Goal: Obtain resource: Download file/media

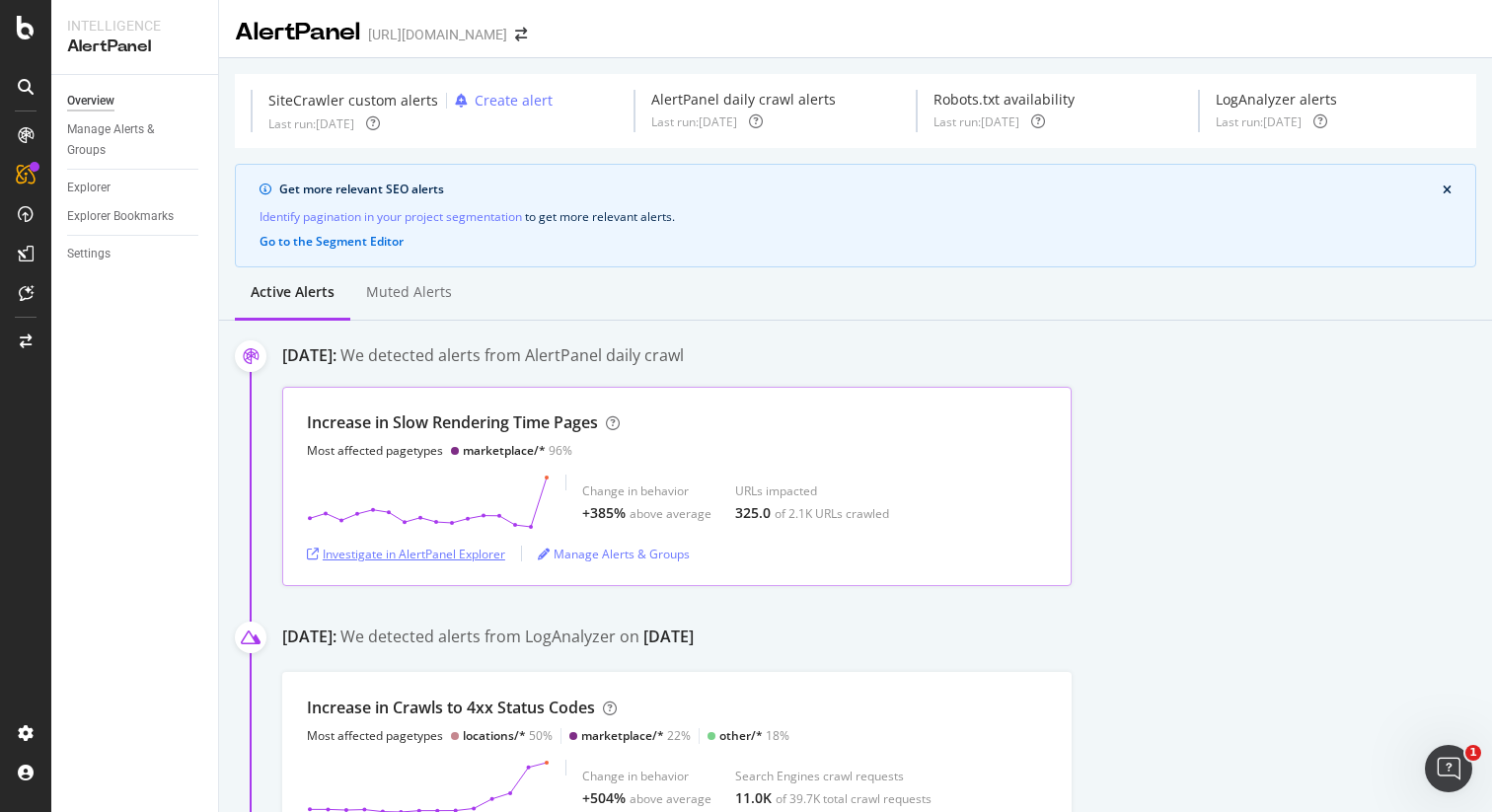
click at [459, 560] on div "Investigate in AlertPanel Explorer" at bounding box center [405, 553] width 198 height 17
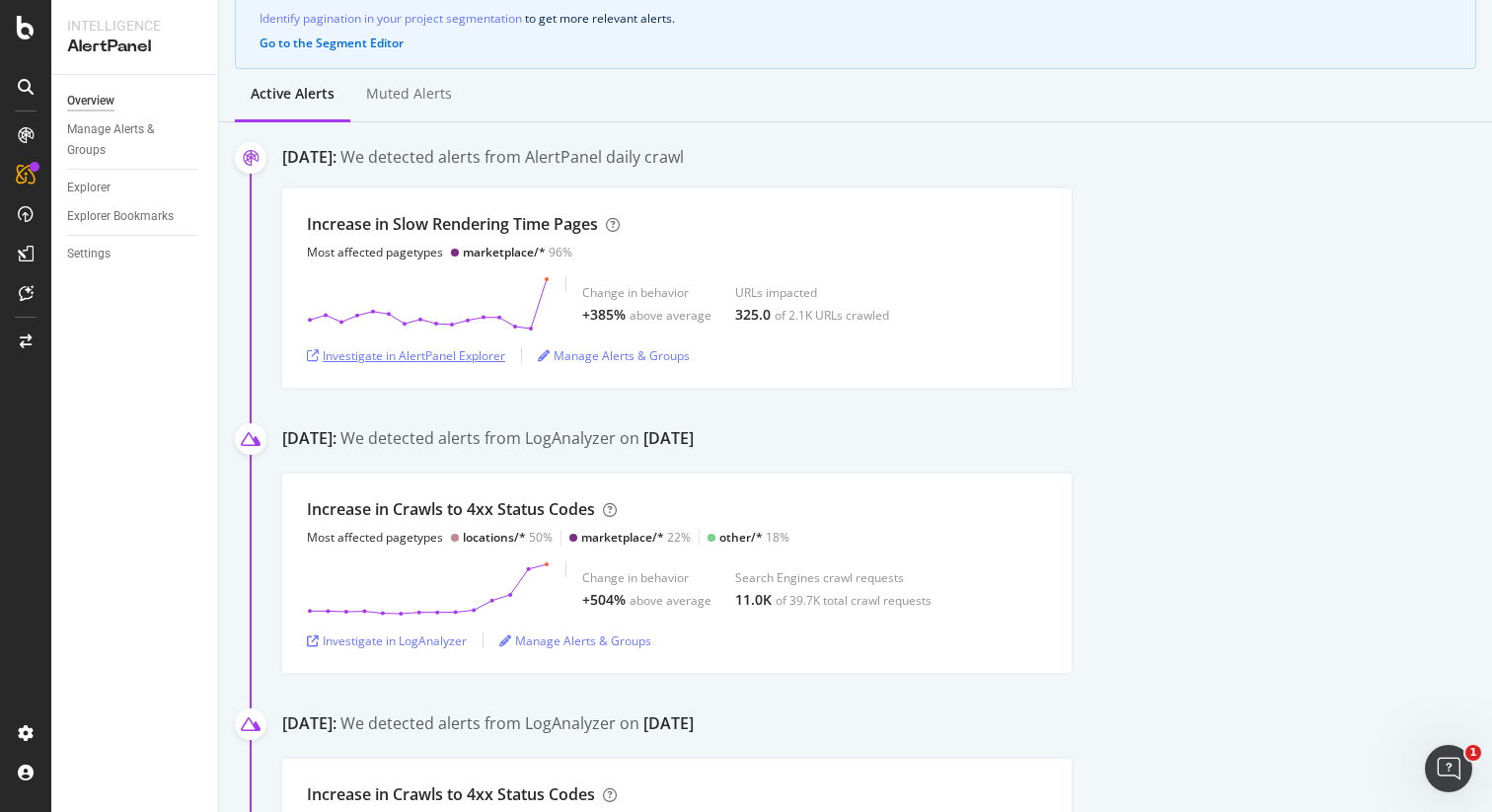
scroll to position [224, 0]
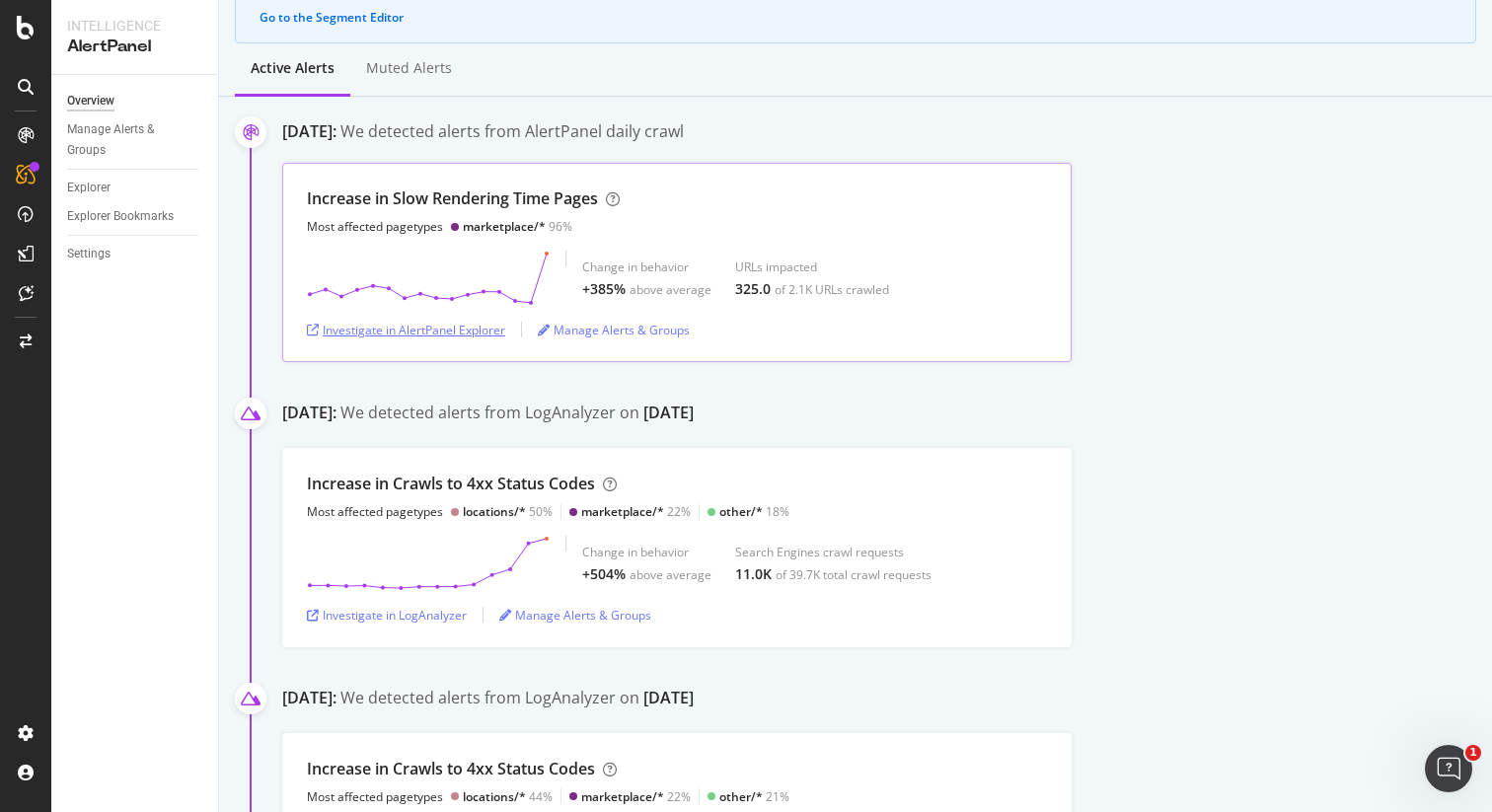
click at [466, 333] on div "Investigate in AlertPanel Explorer" at bounding box center [405, 329] width 198 height 17
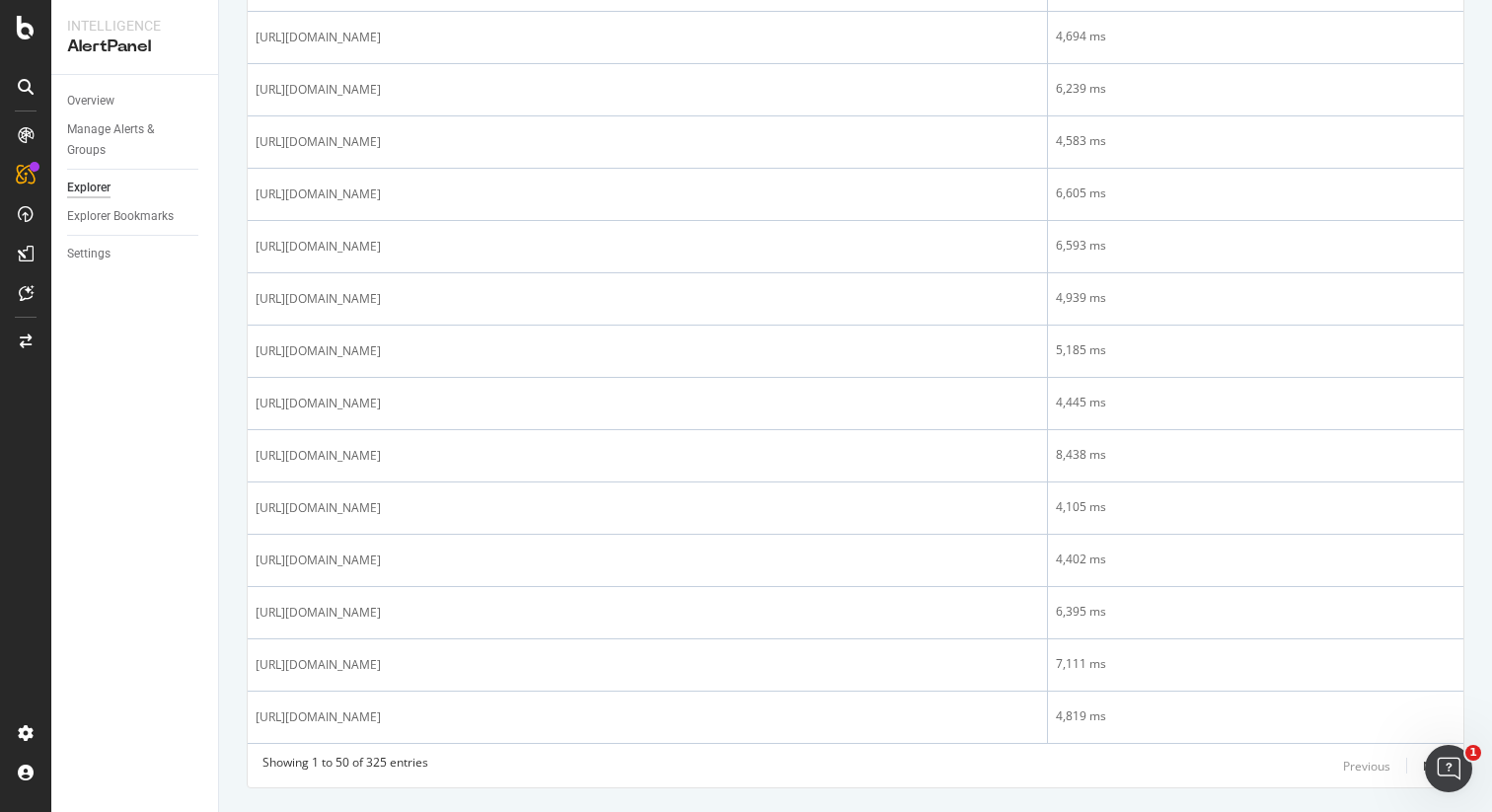
scroll to position [2468, 0]
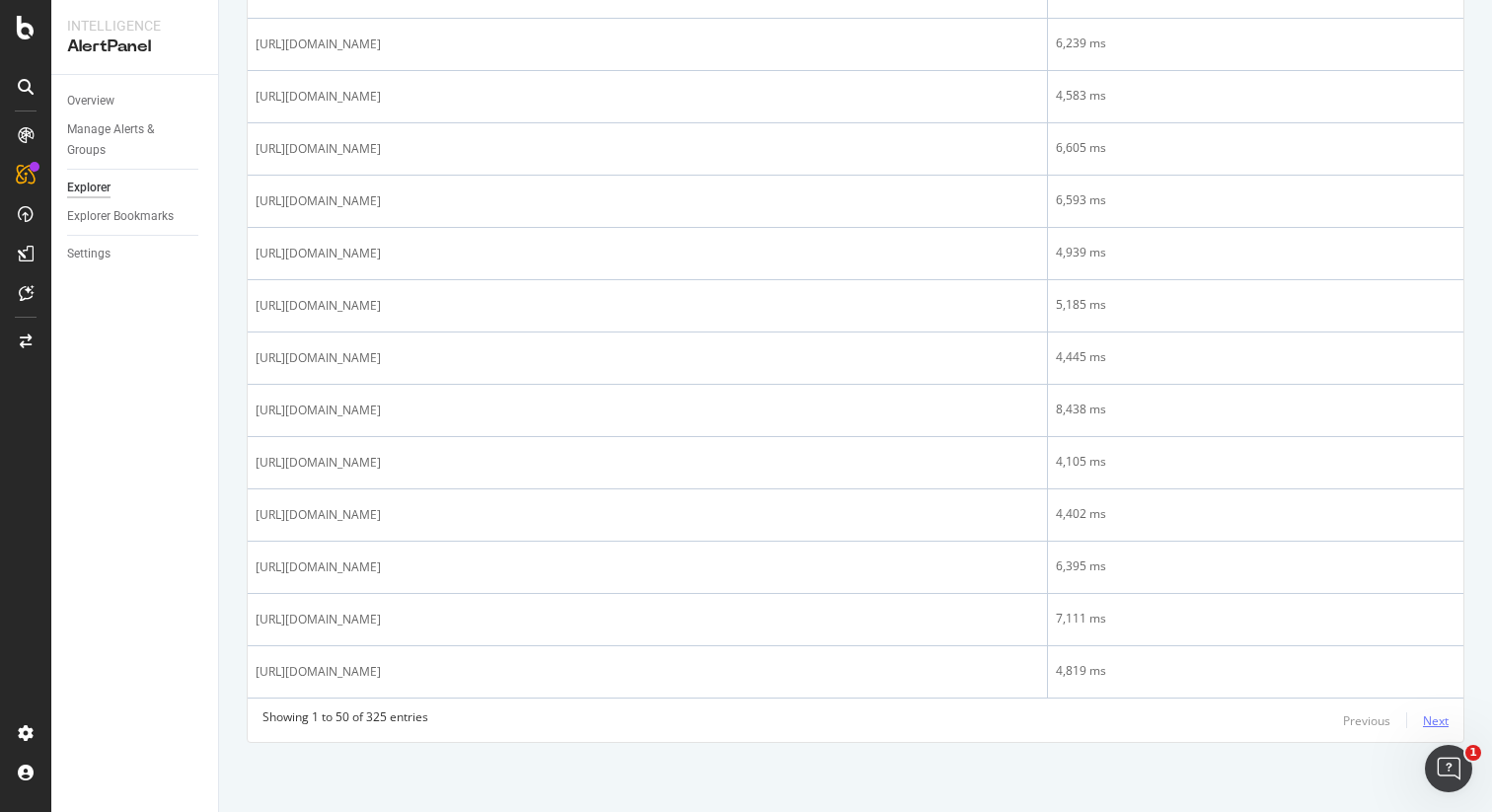
click at [1443, 726] on div "Next" at bounding box center [1436, 720] width 26 height 17
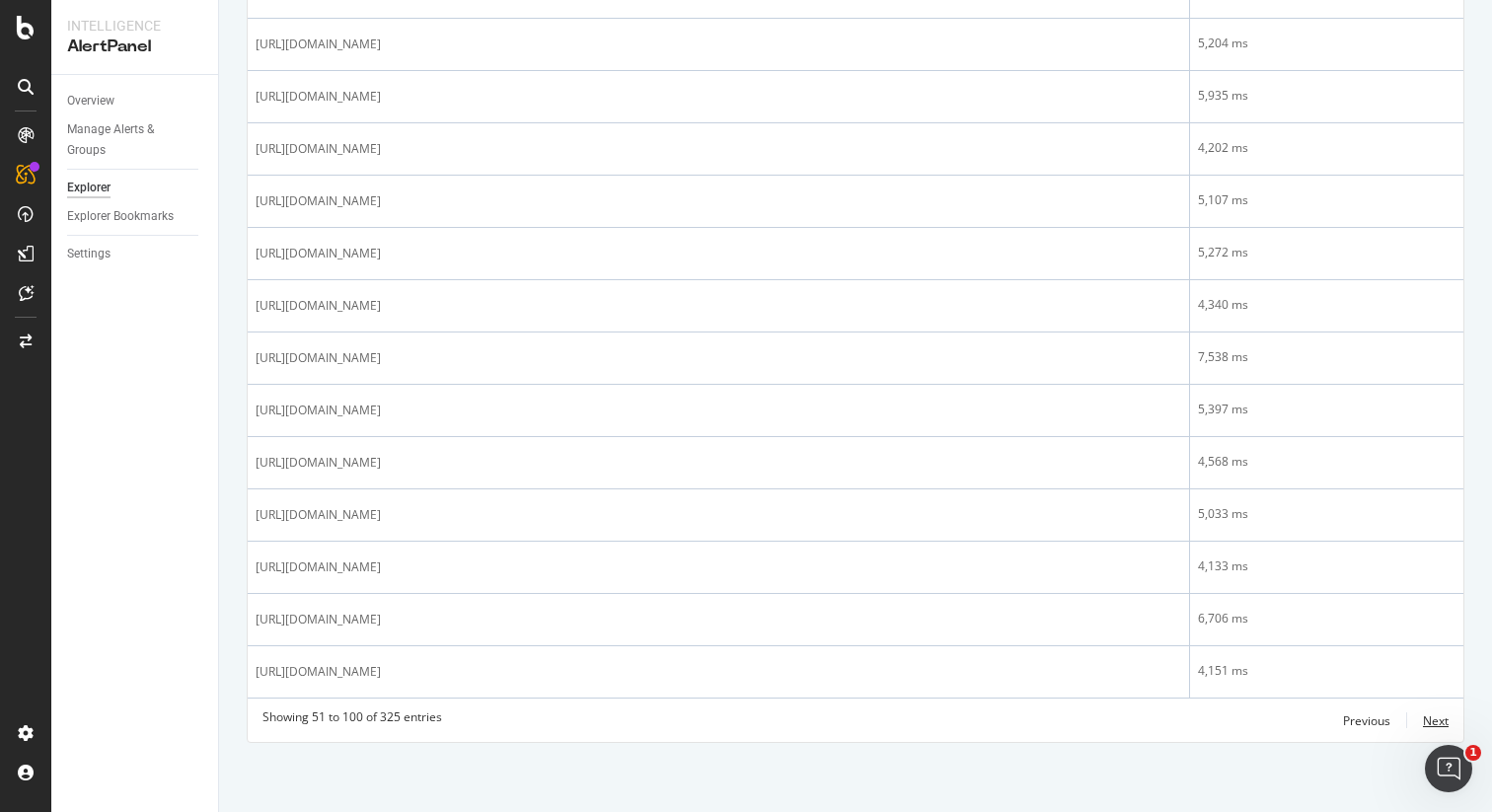
scroll to position [2507, 0]
click at [1447, 722] on div "Next" at bounding box center [1436, 720] width 26 height 17
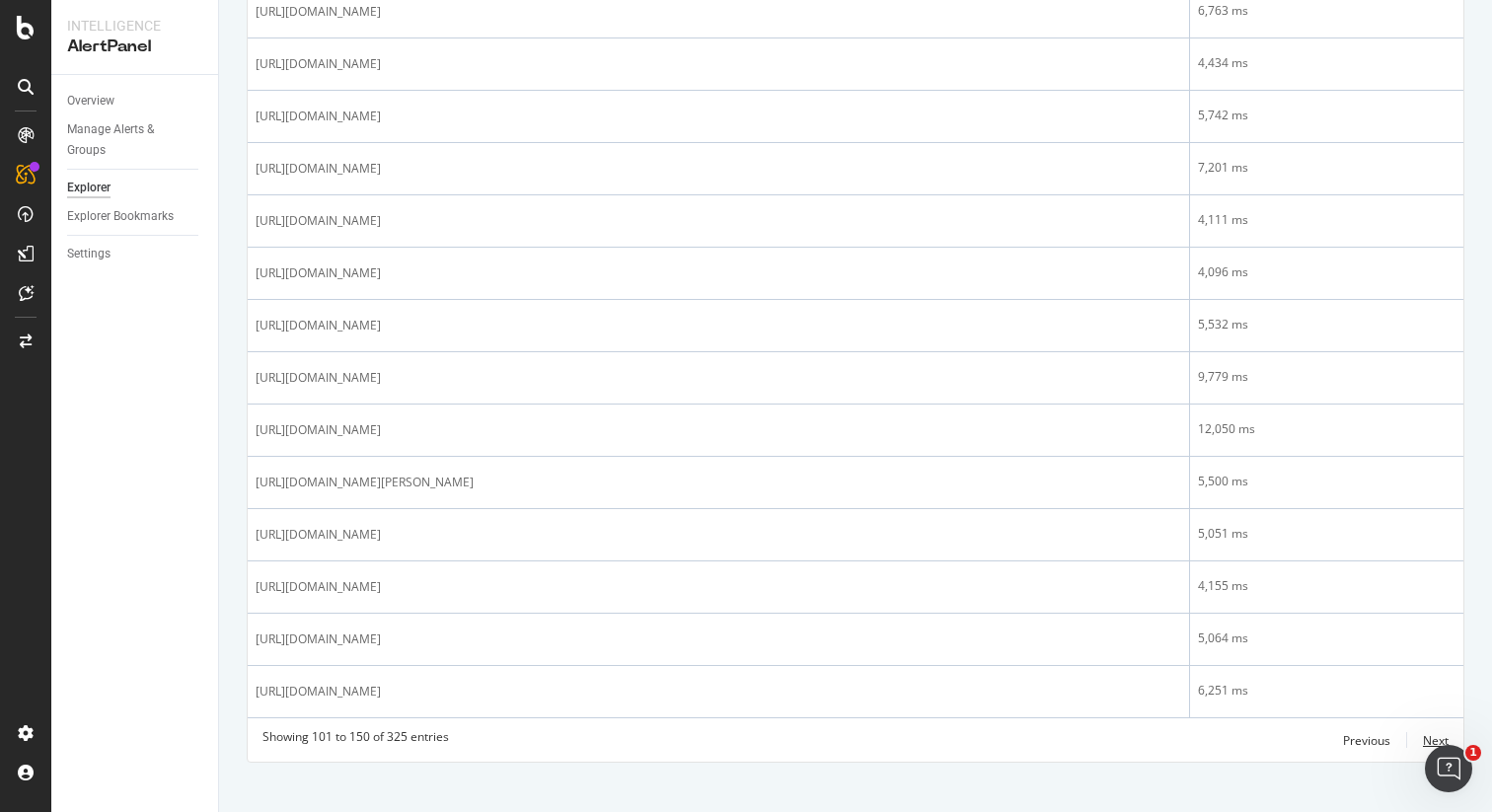
scroll to position [2448, 0]
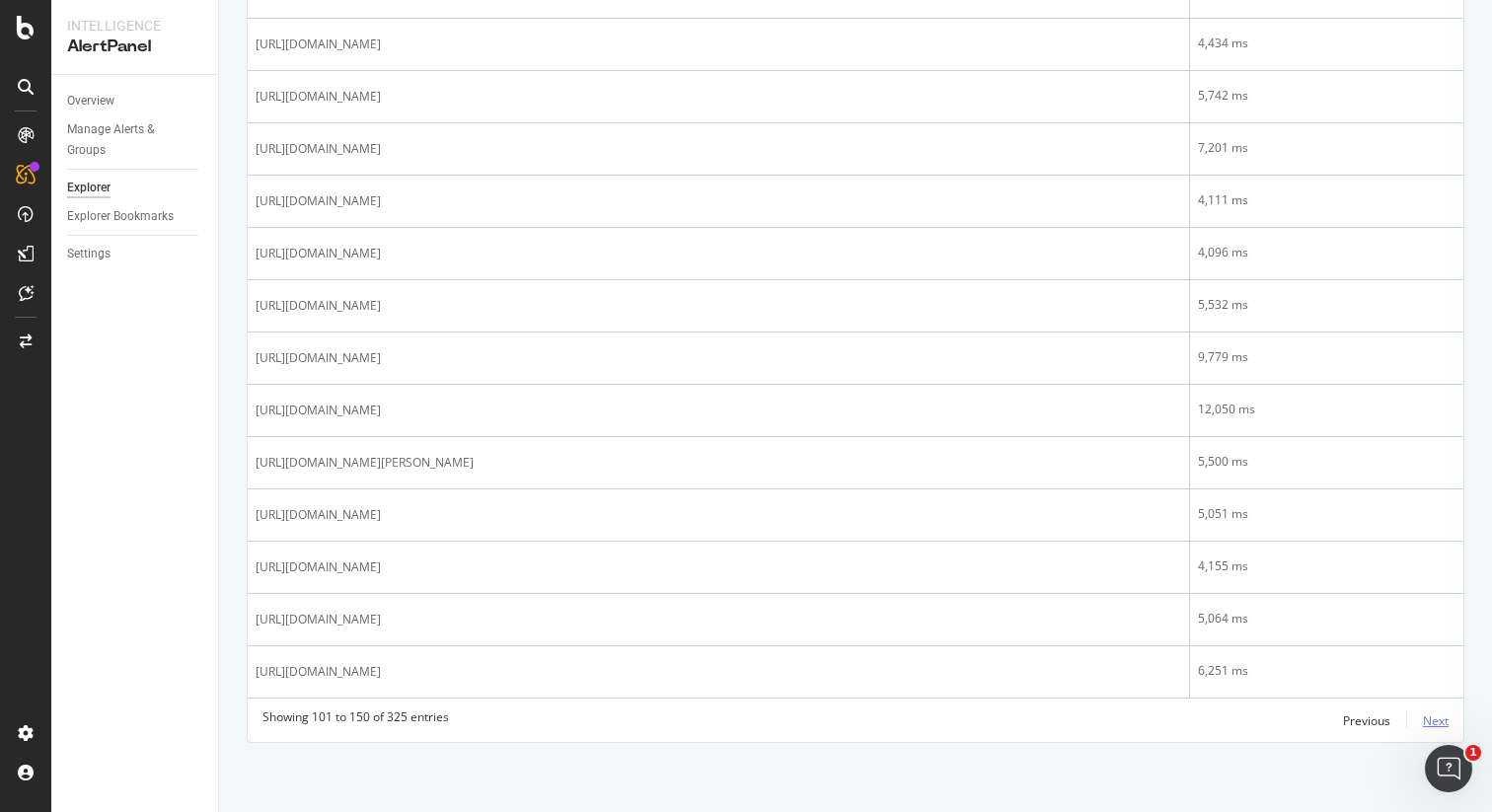
click at [1435, 716] on div "Next" at bounding box center [1436, 720] width 26 height 17
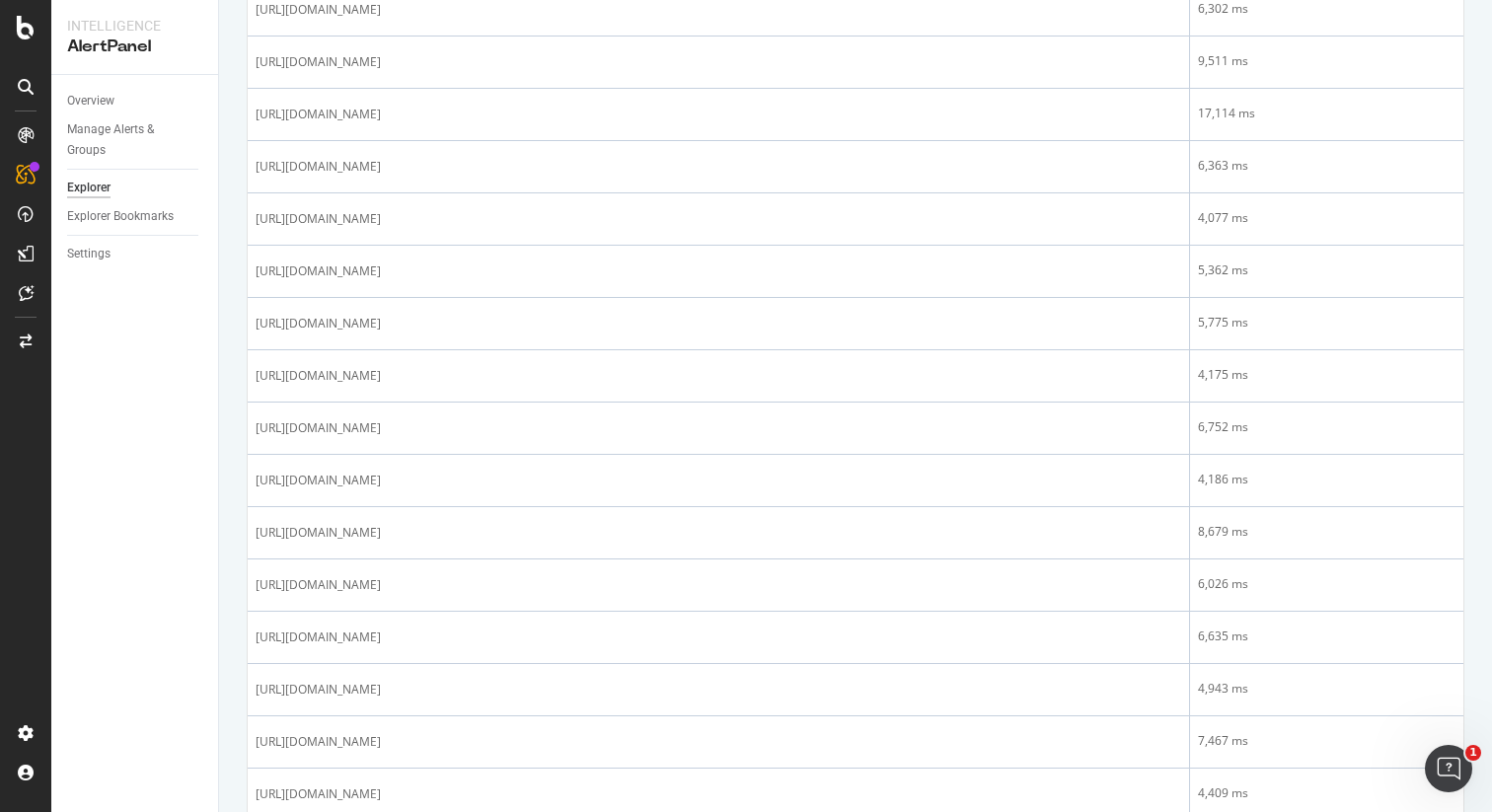
scroll to position [1149, 0]
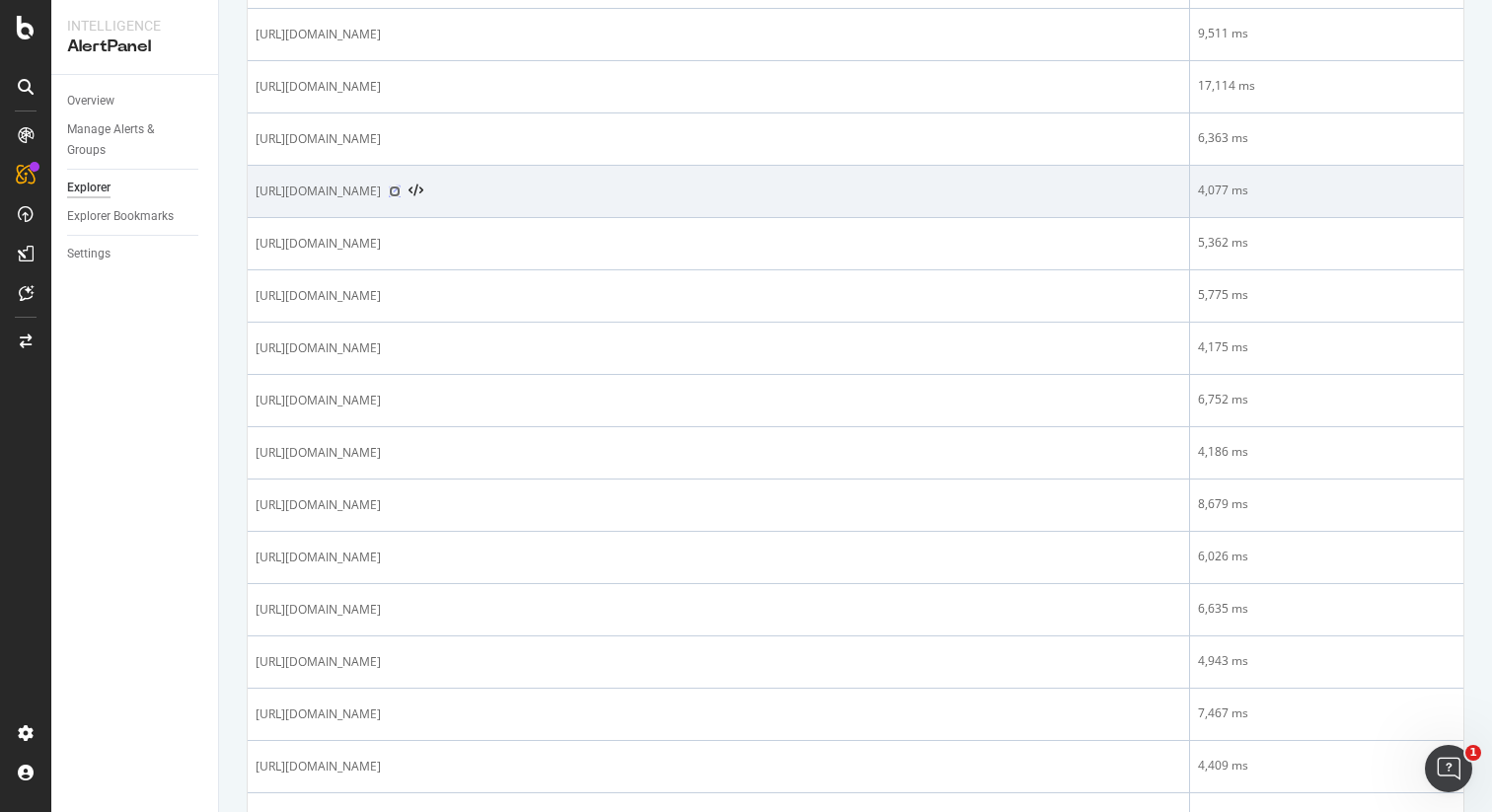
click at [401, 194] on icon at bounding box center [395, 191] width 12 height 12
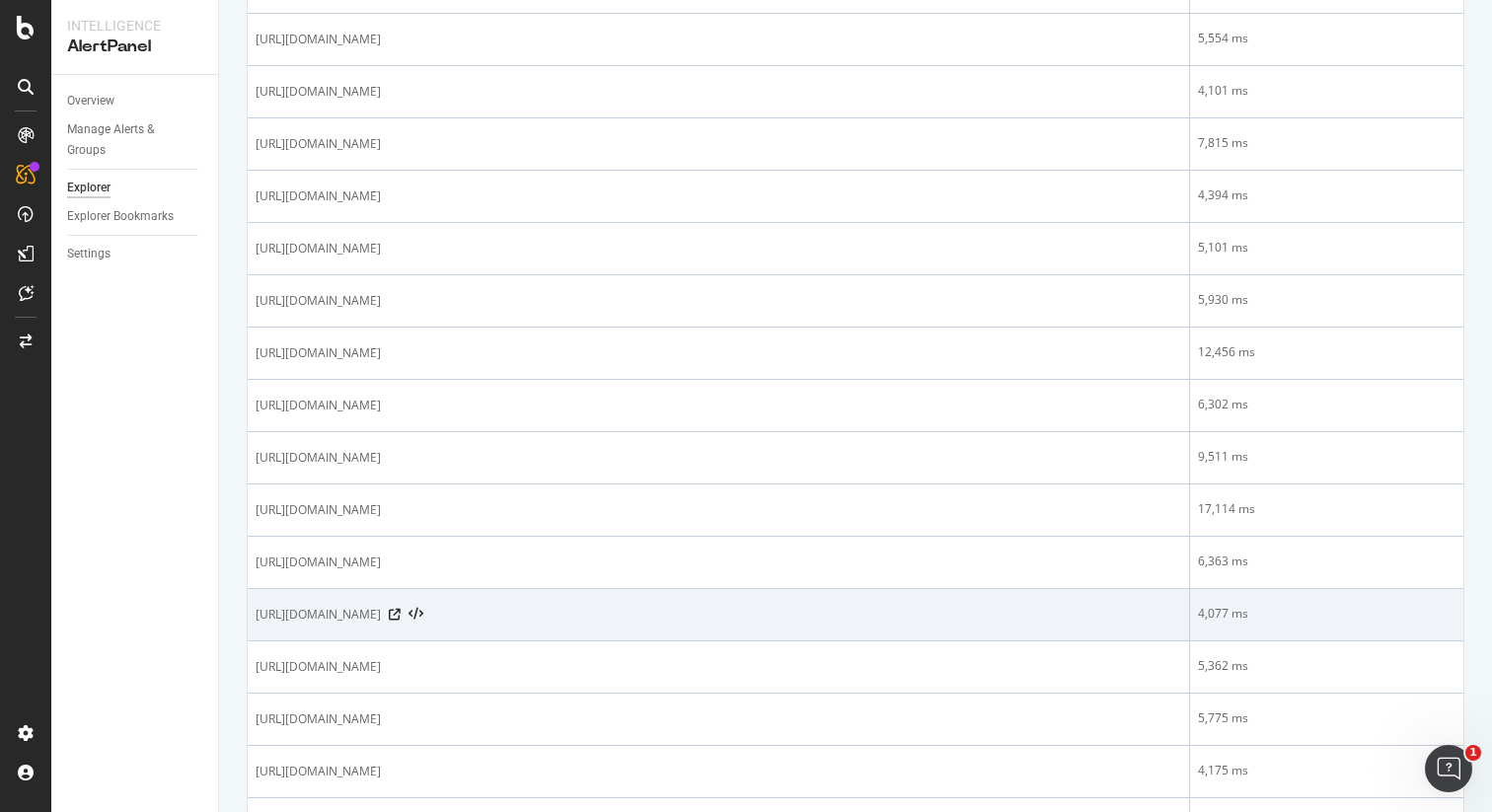
scroll to position [0, 0]
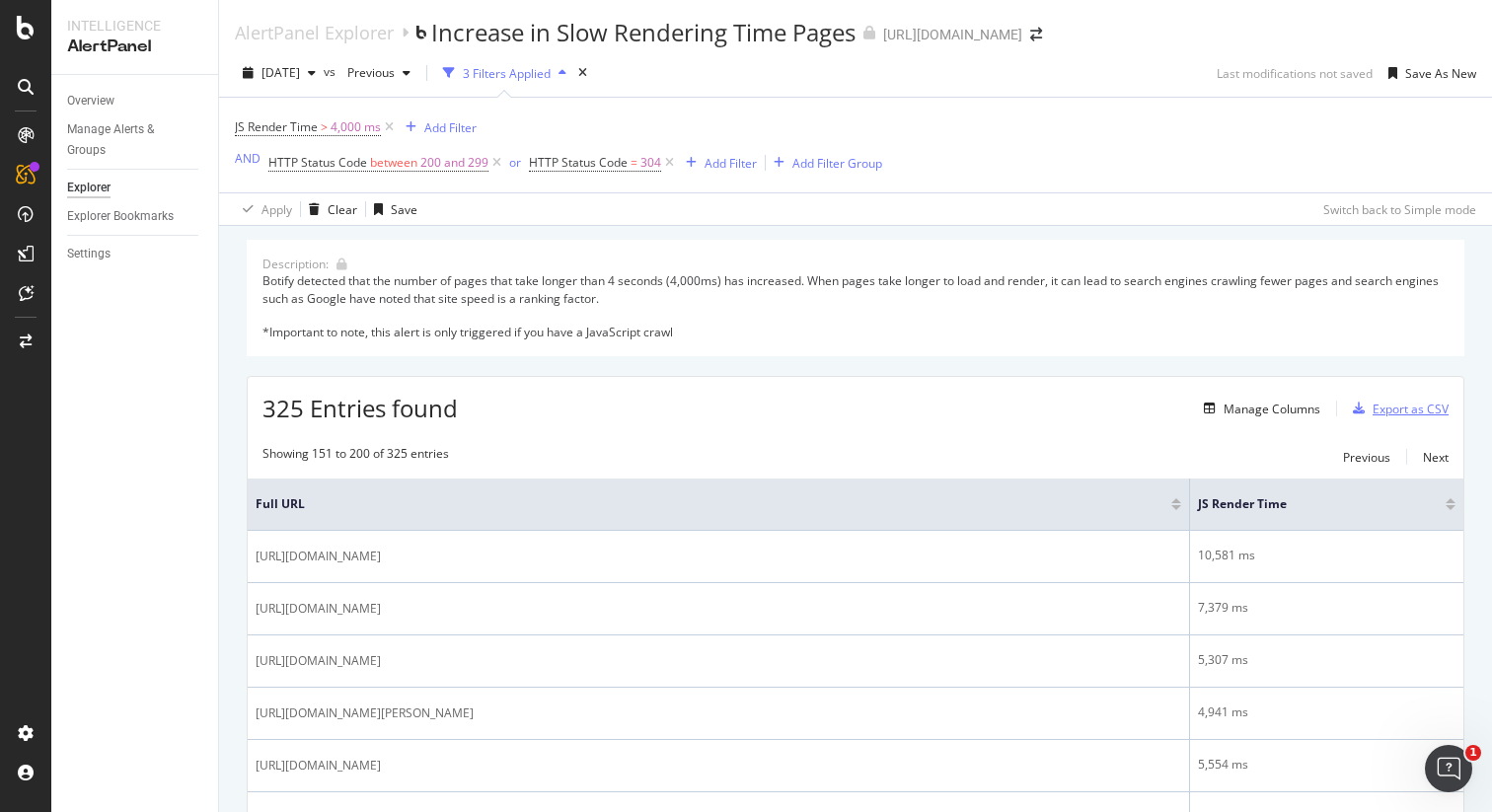
click at [1390, 413] on div "Export as CSV" at bounding box center [1410, 409] width 76 height 17
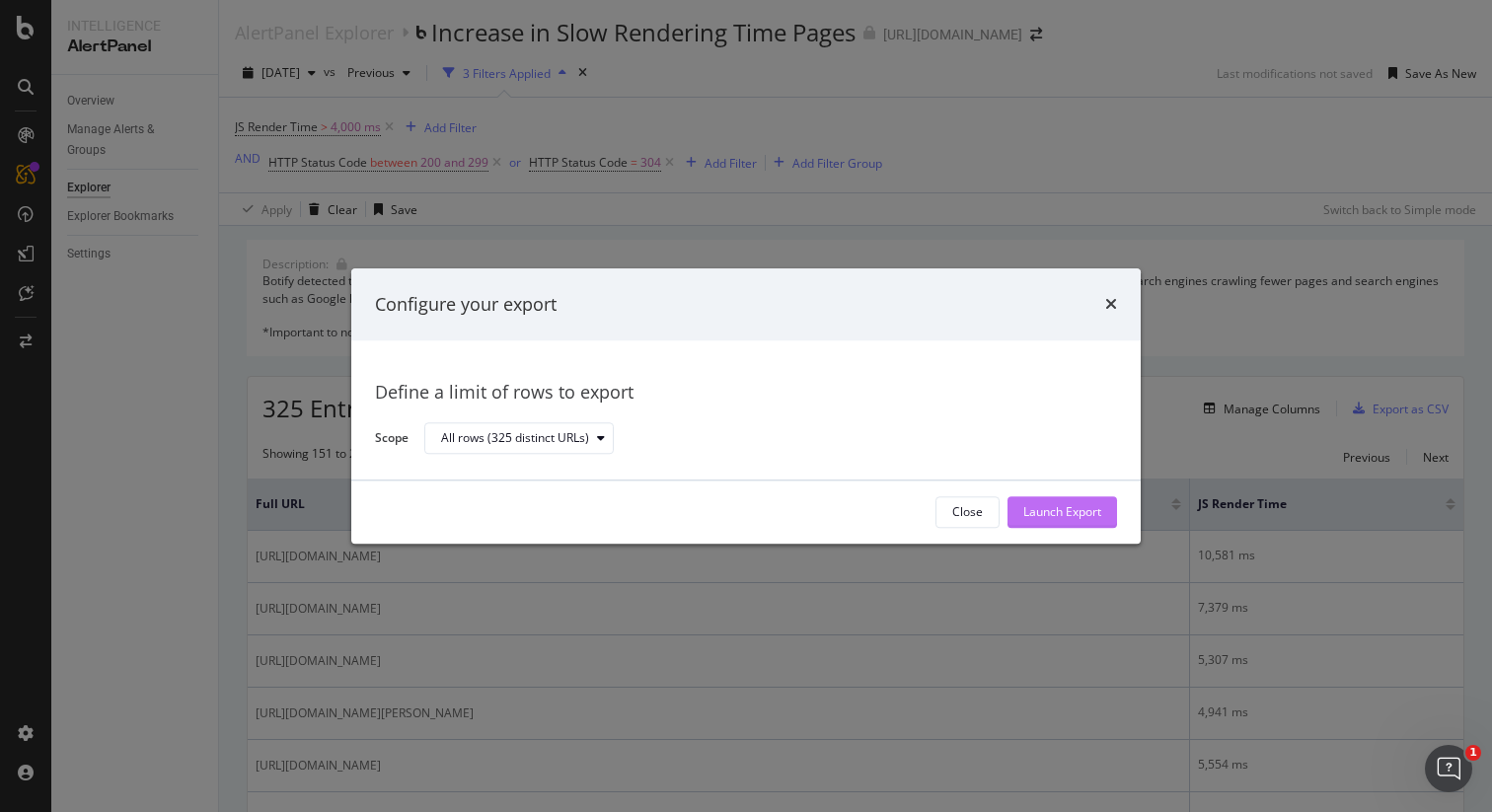
click at [1070, 517] on div "Launch Export" at bounding box center [1062, 512] width 78 height 17
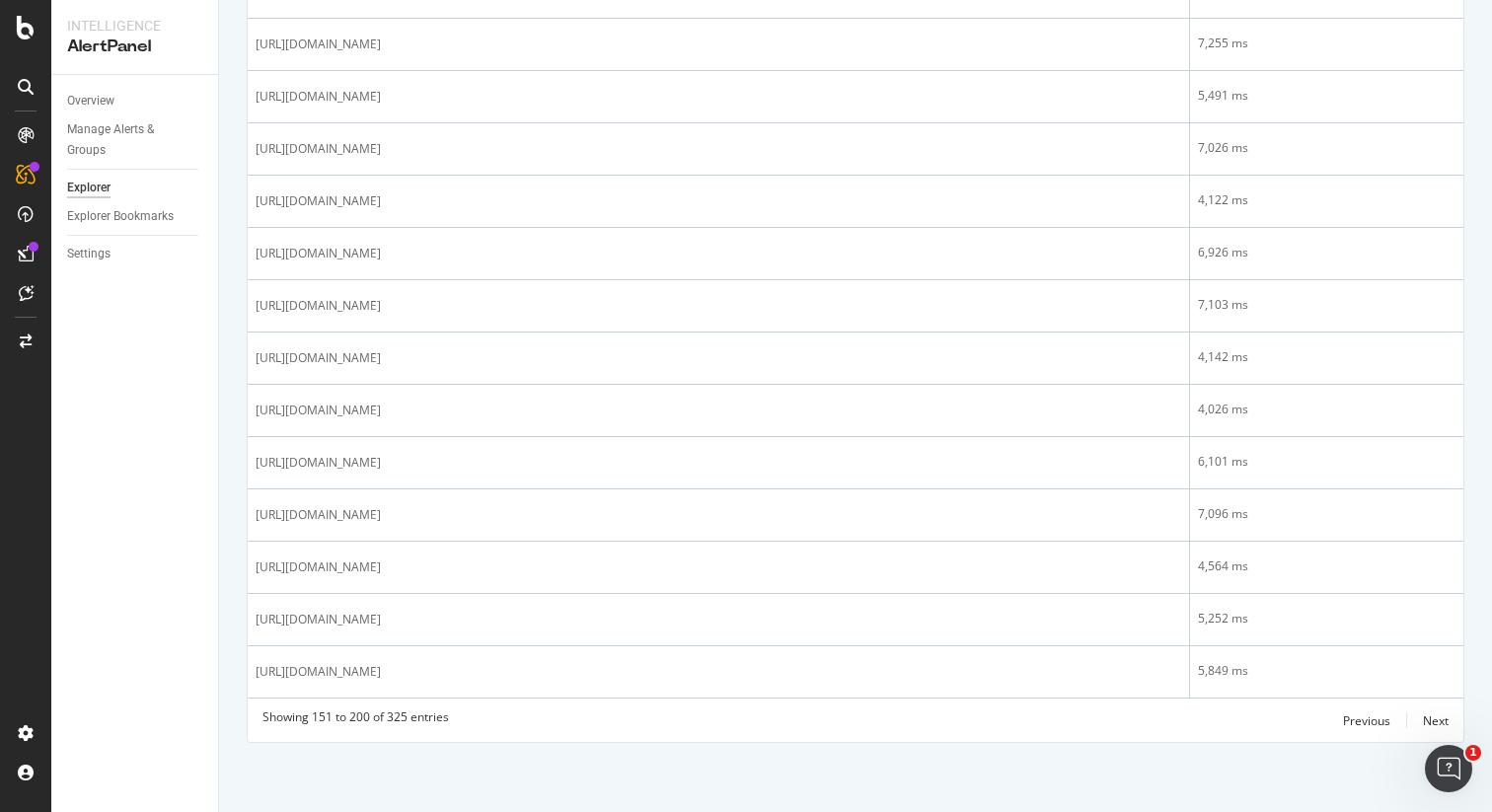
scroll to position [2468, 0]
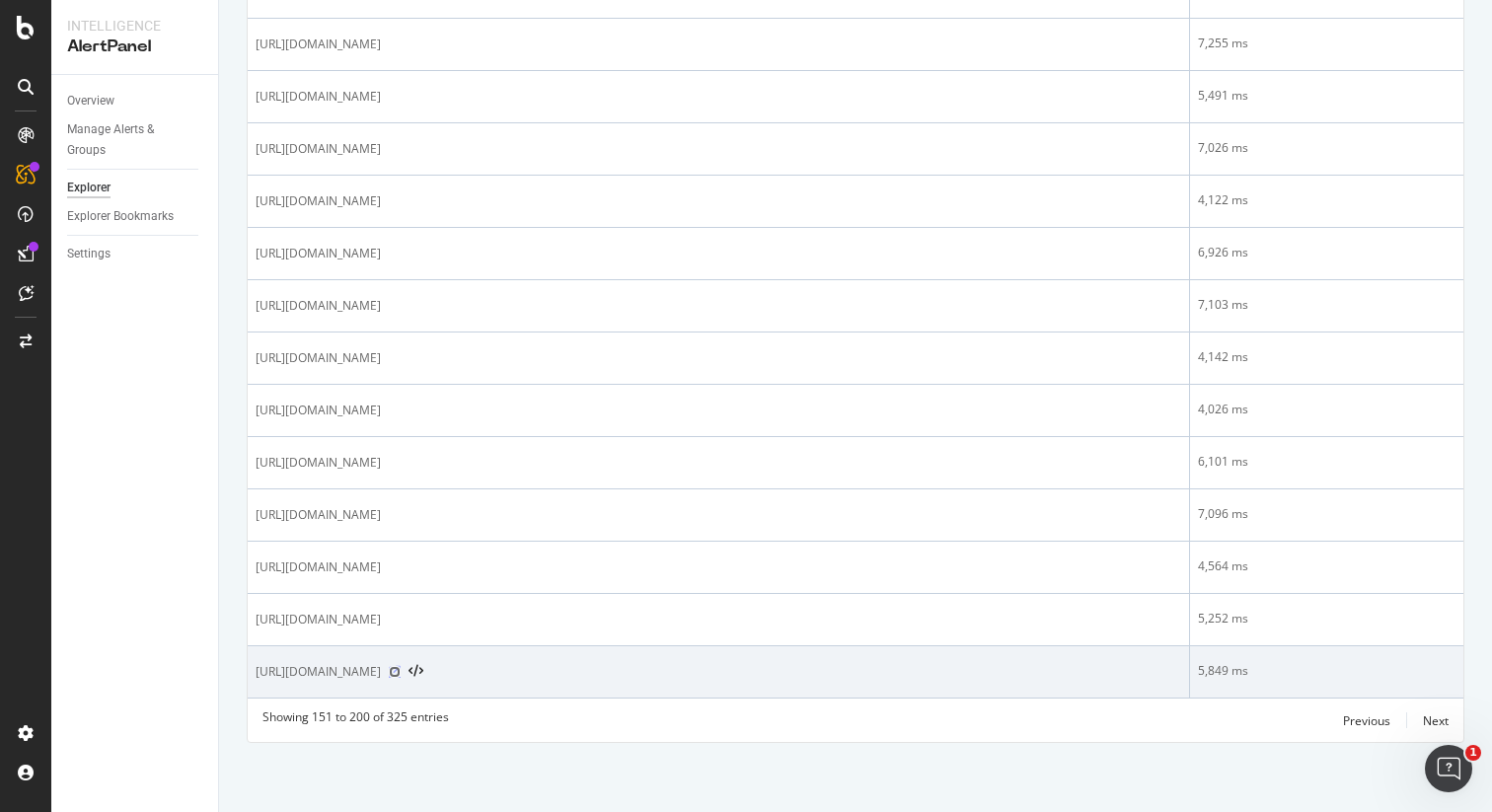
click at [401, 671] on icon at bounding box center [395, 672] width 12 height 12
